Goal: Task Accomplishment & Management: Use online tool/utility

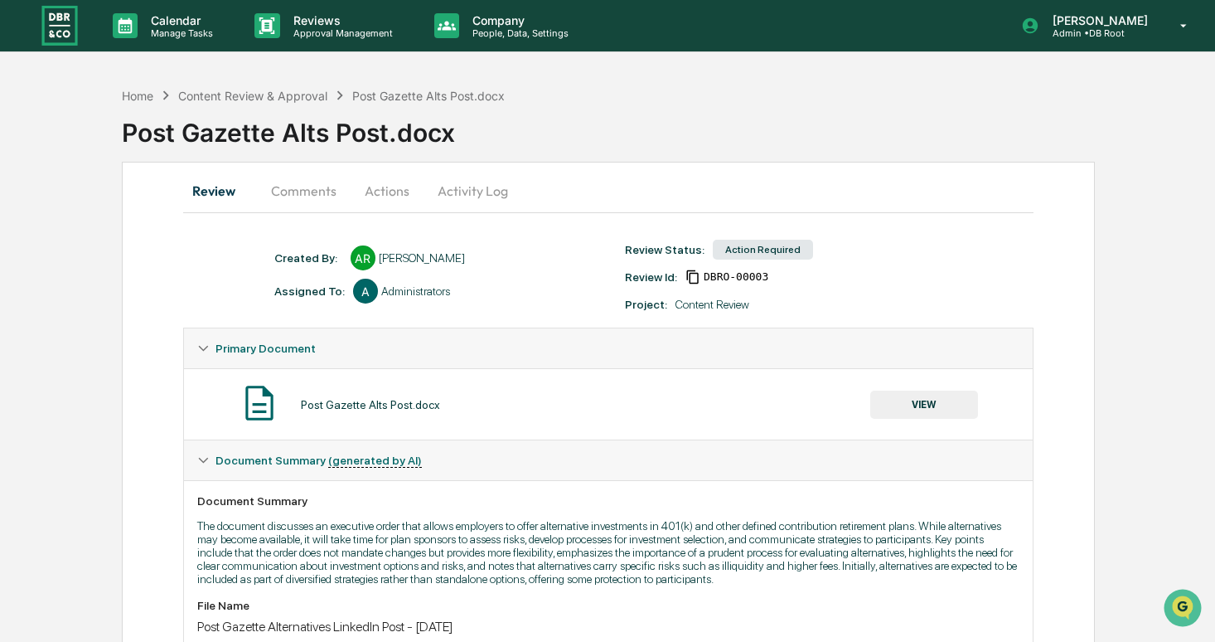
click at [940, 413] on button "VIEW" at bounding box center [925, 404] width 108 height 28
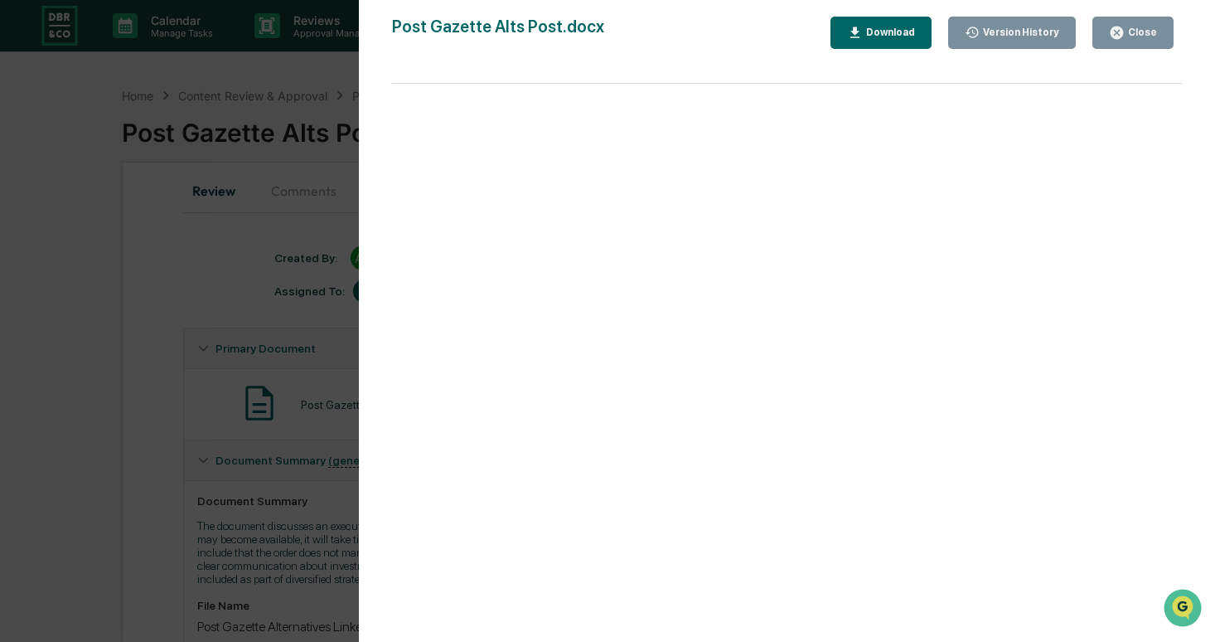
click at [180, 270] on div "Version History [DATE] 01:12 PM [PERSON_NAME] Post Gazette Alts Post.docx Close…" at bounding box center [607, 321] width 1215 height 642
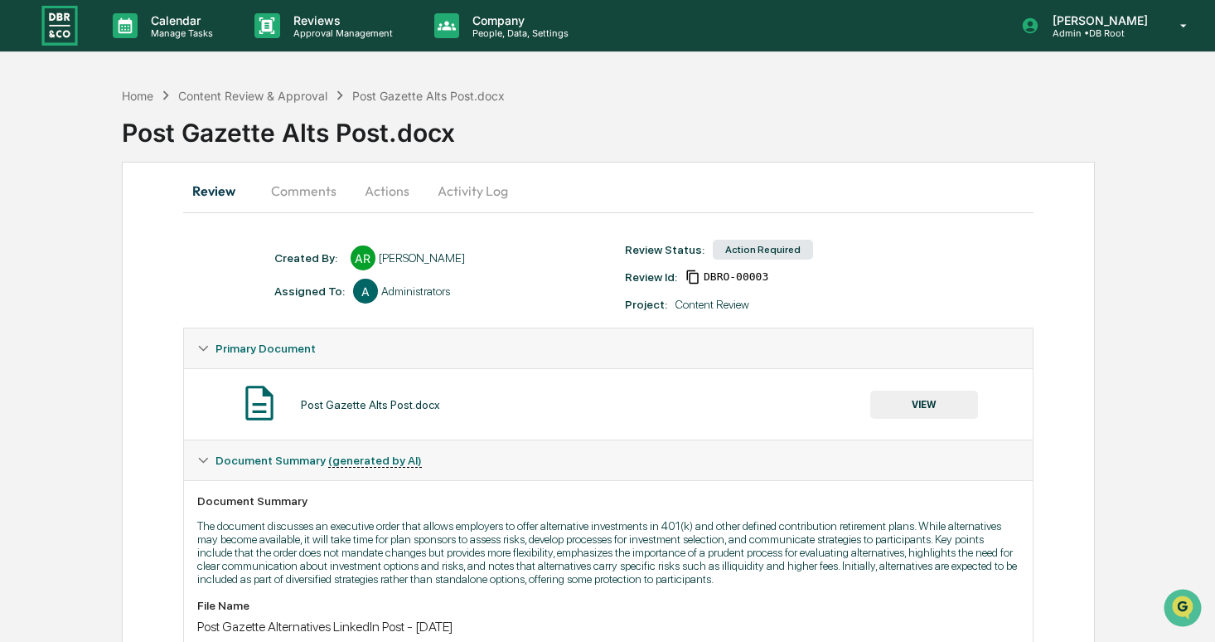
click at [258, 188] on button "Comments" at bounding box center [304, 191] width 92 height 40
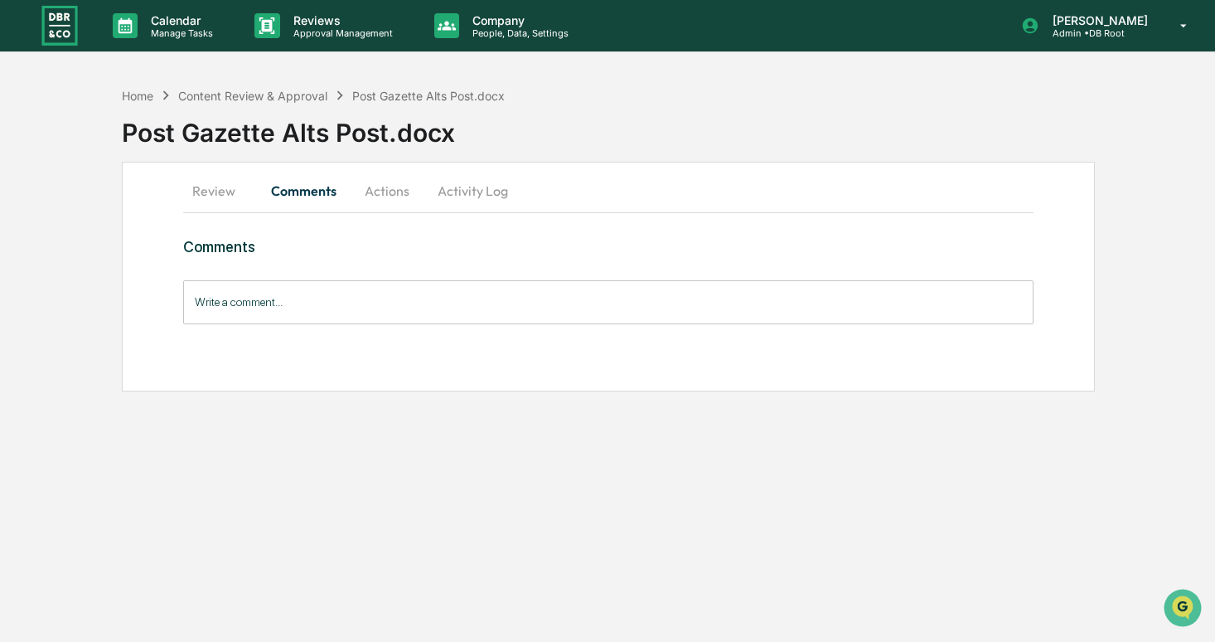
click at [313, 300] on input "Write a comment..." at bounding box center [608, 302] width 851 height 44
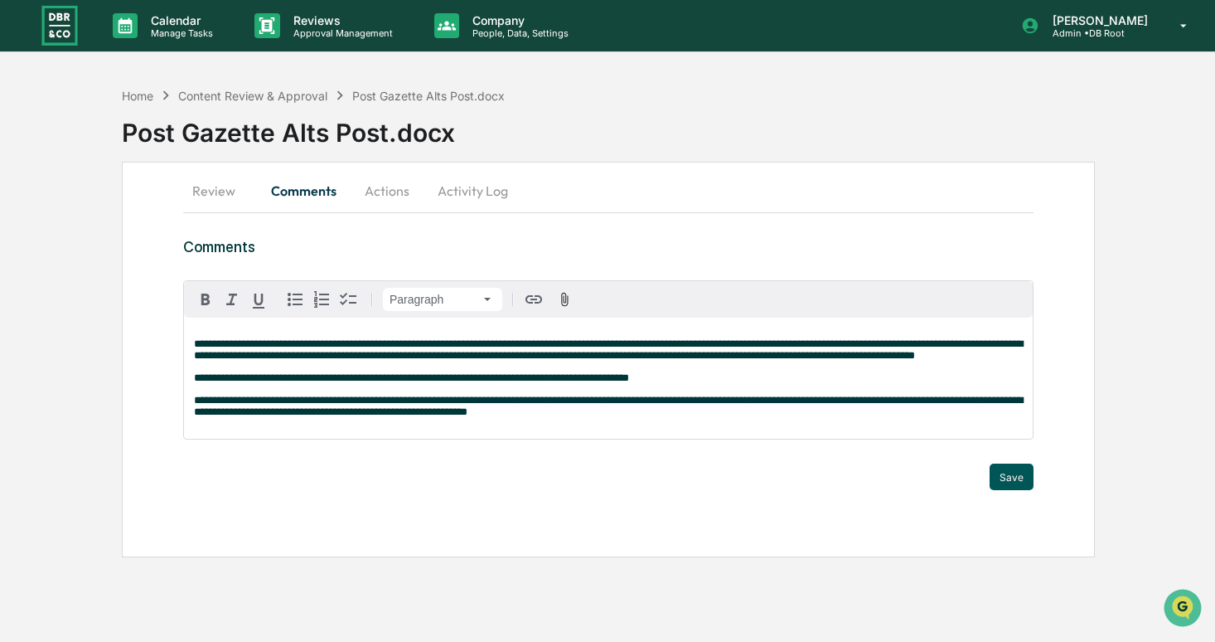
click at [998, 490] on button "Save" at bounding box center [1012, 476] width 44 height 27
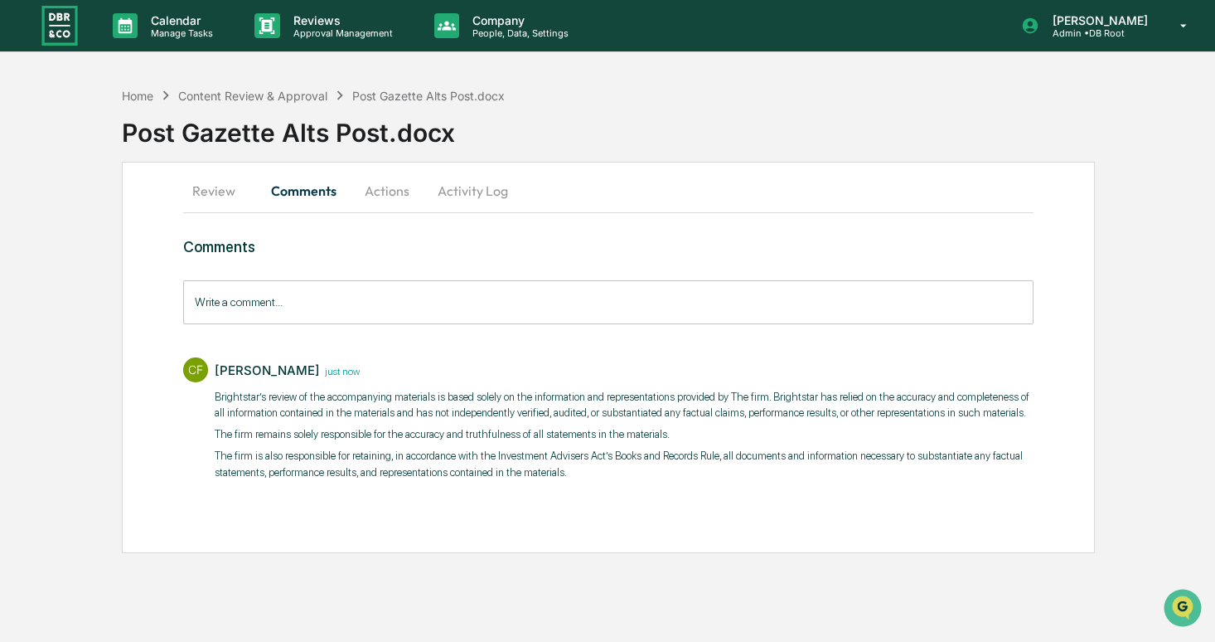
click at [389, 187] on button "Actions" at bounding box center [387, 191] width 75 height 40
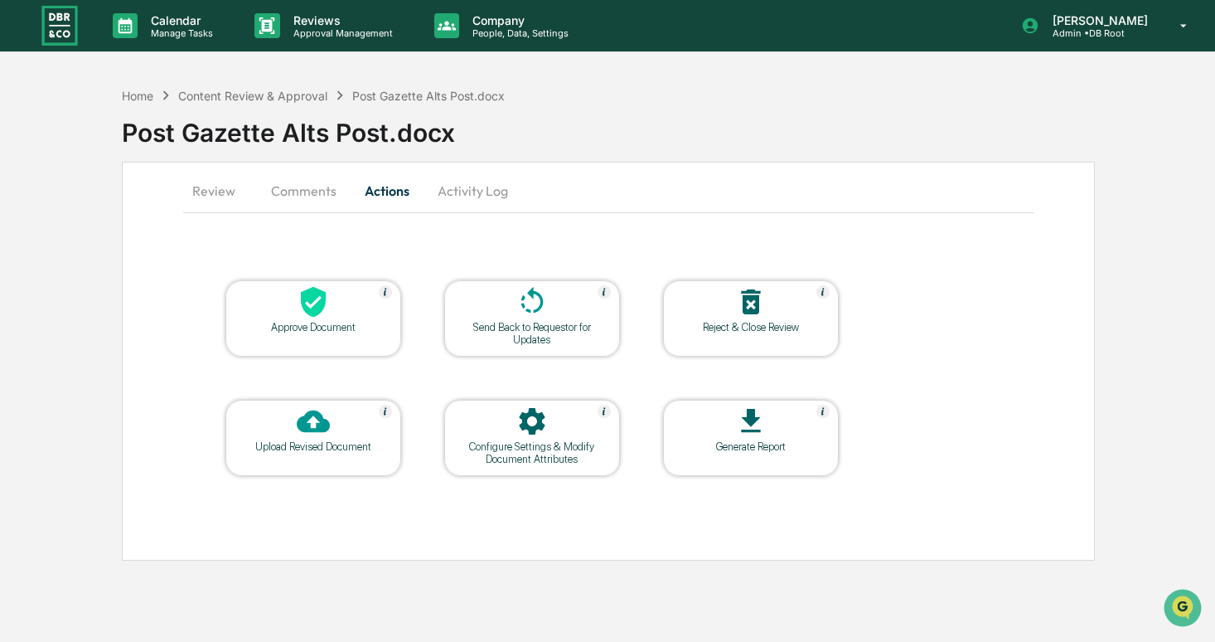
click at [309, 323] on div "Approve Document" at bounding box center [313, 327] width 149 height 12
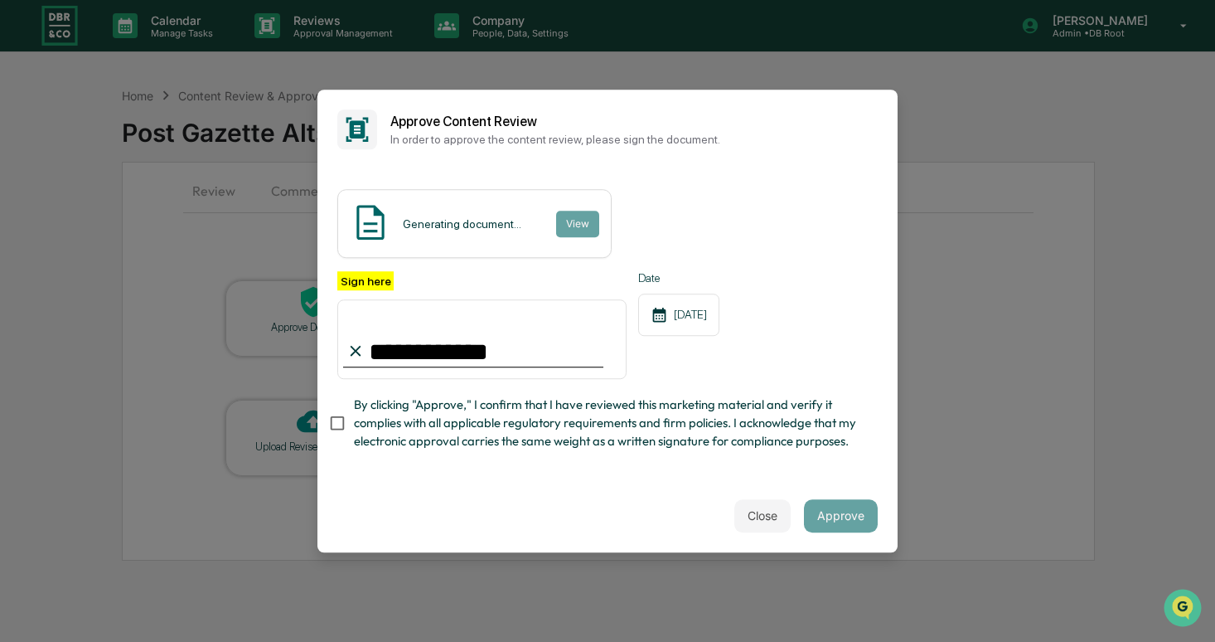
type input "**********"
click at [424, 445] on span "By clicking "Approve," I confirm that I have reviewed this marketing material a…" at bounding box center [609, 423] width 511 height 56
click at [854, 512] on button "Approve" at bounding box center [841, 515] width 74 height 33
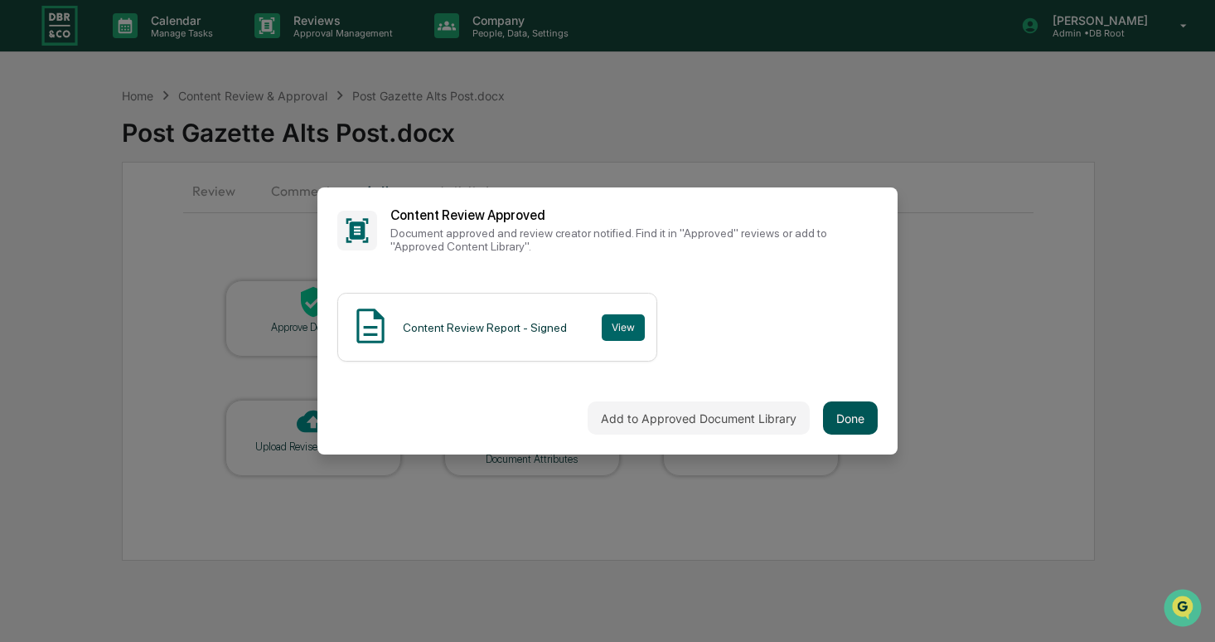
click at [842, 429] on button "Done" at bounding box center [850, 417] width 55 height 33
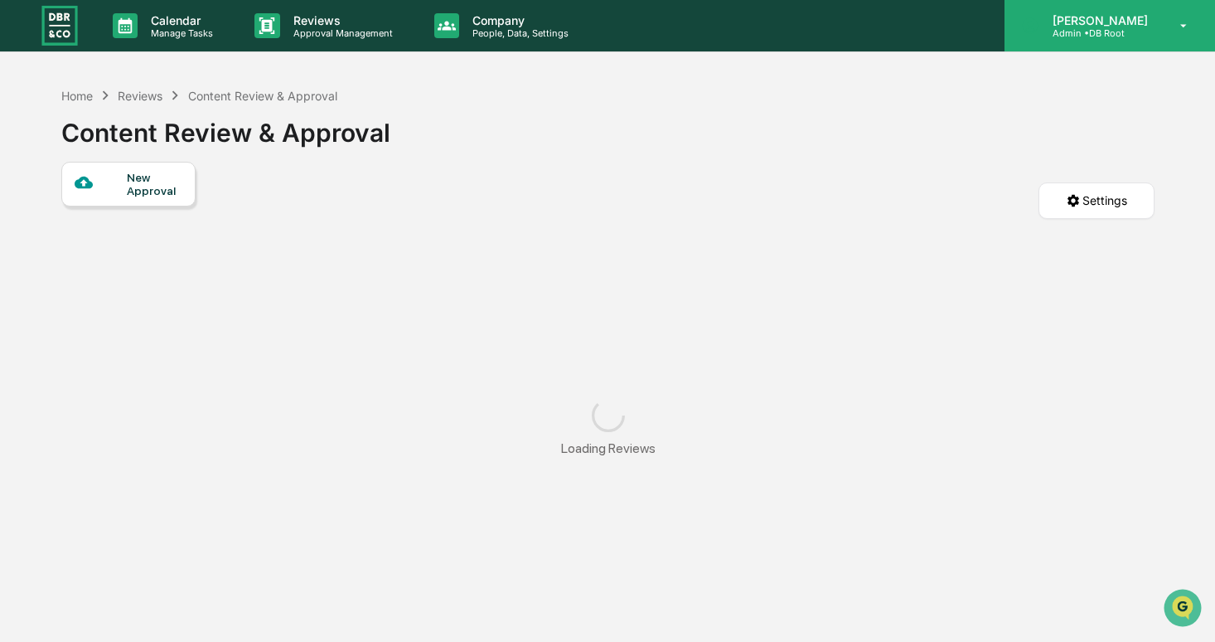
click at [1094, 48] on div "[PERSON_NAME] Admin • DB Root" at bounding box center [1110, 25] width 211 height 51
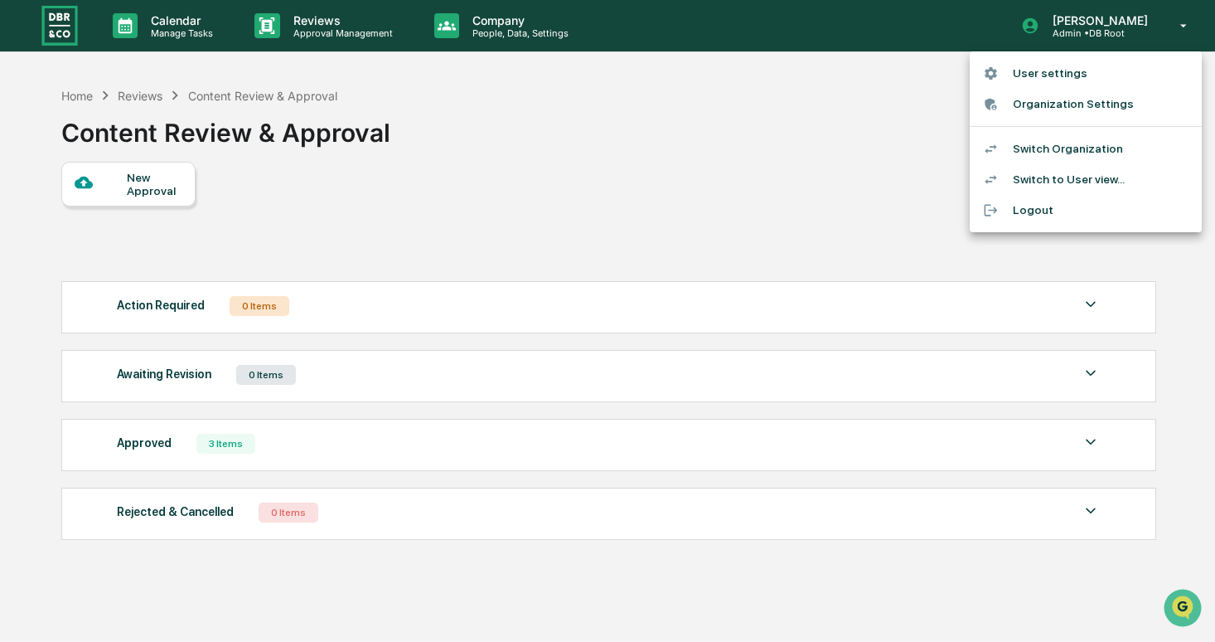
click at [1055, 144] on li "Switch Organization" at bounding box center [1086, 148] width 232 height 31
